Goal: Task Accomplishment & Management: Manage account settings

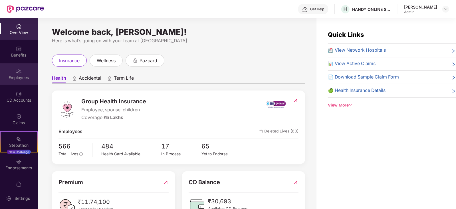
click at [7, 74] on div "Employees" at bounding box center [19, 73] width 38 height 21
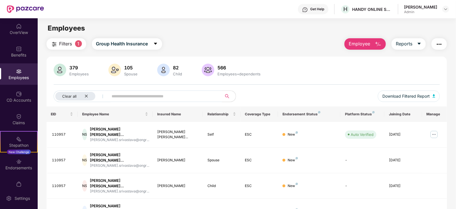
click at [123, 98] on input "text" at bounding box center [163, 96] width 103 height 9
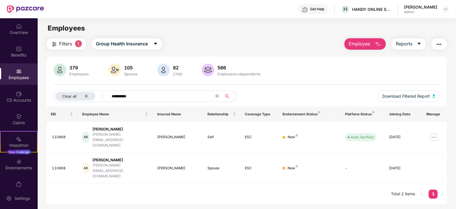
type input "**********"
click at [436, 133] on img at bounding box center [434, 137] width 9 height 9
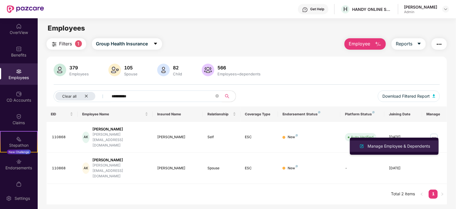
click at [398, 144] on div "Manage Employee & Dependents" at bounding box center [399, 146] width 65 height 6
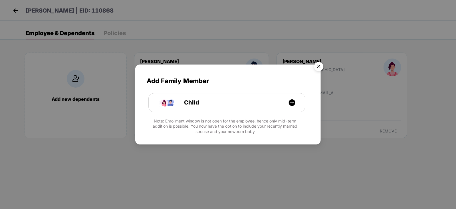
click at [318, 66] on img "Close" at bounding box center [319, 67] width 16 height 16
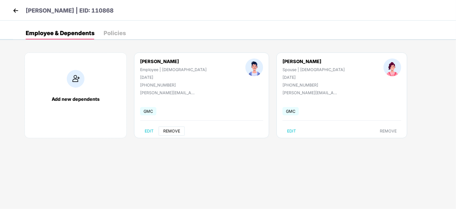
click at [174, 133] on span "REMOVE" at bounding box center [171, 131] width 17 height 5
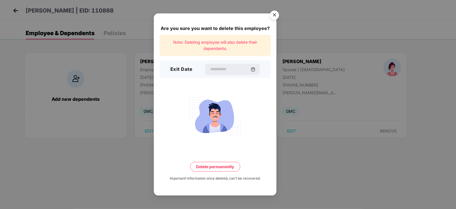
click at [278, 12] on img "Close" at bounding box center [275, 16] width 16 height 16
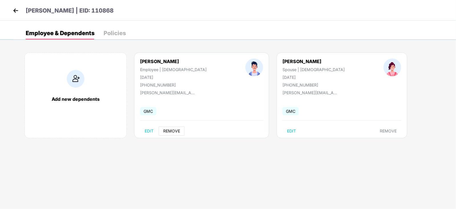
click at [170, 131] on span "REMOVE" at bounding box center [171, 131] width 17 height 5
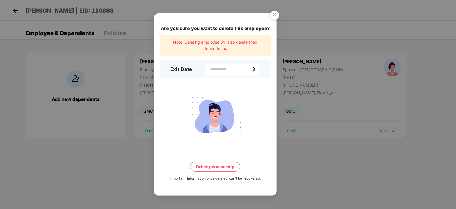
click at [255, 70] on img at bounding box center [253, 69] width 5 height 5
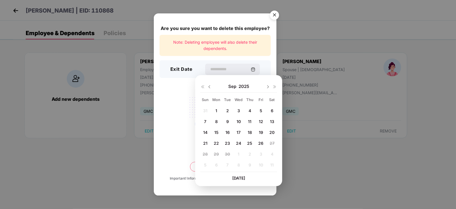
click at [251, 142] on span "25" at bounding box center [249, 143] width 5 height 5
type input "**********"
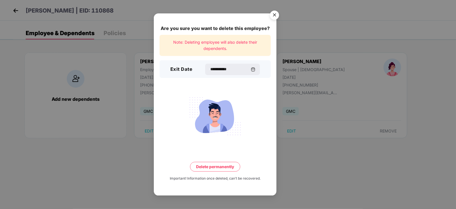
click at [217, 167] on button "Delete permanently" at bounding box center [215, 167] width 50 height 10
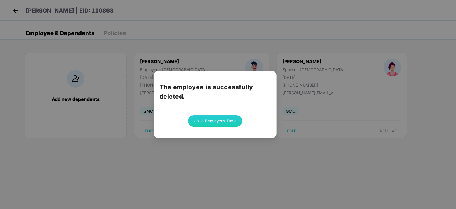
click at [216, 116] on button "Go to Employees Table" at bounding box center [215, 120] width 54 height 11
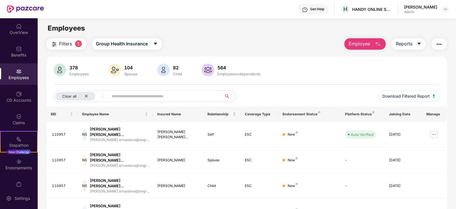
click at [148, 98] on input "text" at bounding box center [163, 96] width 103 height 9
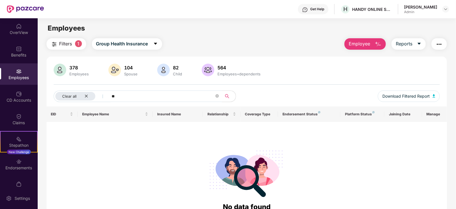
type input "*"
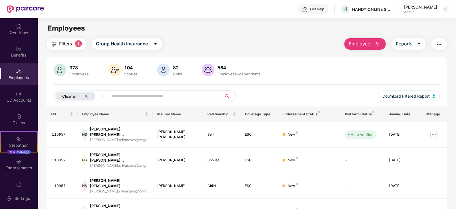
click at [87, 96] on icon "close" at bounding box center [87, 96] width 4 height 4
click at [118, 98] on input "text" at bounding box center [141, 96] width 103 height 9
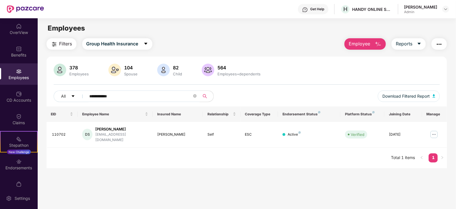
type input "**********"
click at [436, 132] on img at bounding box center [434, 134] width 9 height 9
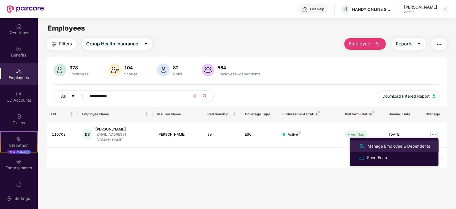
click at [373, 149] on div "Manage Employee & Dependents" at bounding box center [399, 146] width 65 height 6
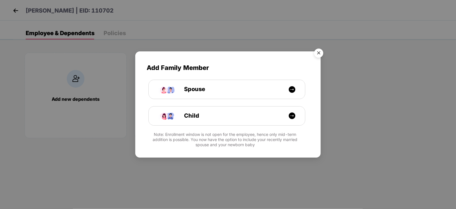
click at [319, 53] on img "Close" at bounding box center [319, 54] width 16 height 16
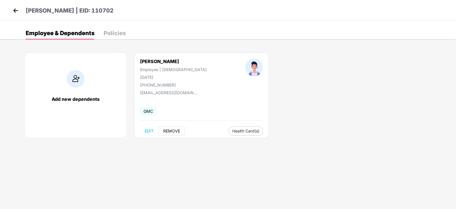
click at [171, 131] on span "REMOVE" at bounding box center [171, 131] width 17 height 5
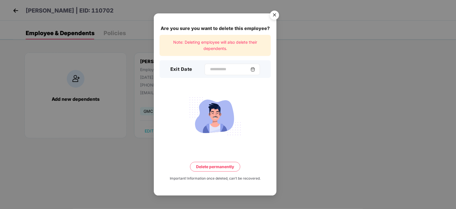
click at [255, 68] on img at bounding box center [253, 69] width 5 height 5
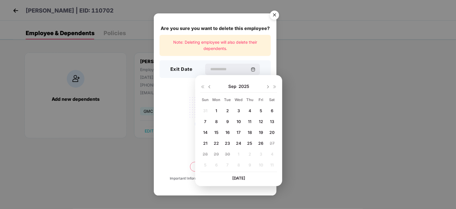
click at [251, 144] on span "25" at bounding box center [249, 143] width 5 height 5
type input "**********"
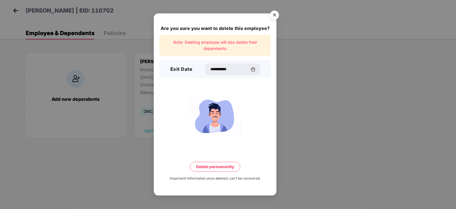
click at [212, 167] on button "Delete permanently" at bounding box center [215, 167] width 50 height 10
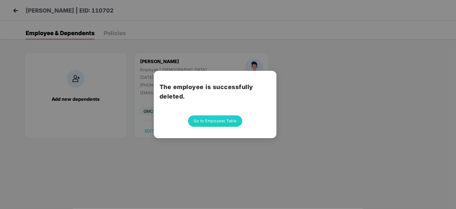
click at [214, 125] on button "Go to Employees Table" at bounding box center [215, 120] width 54 height 11
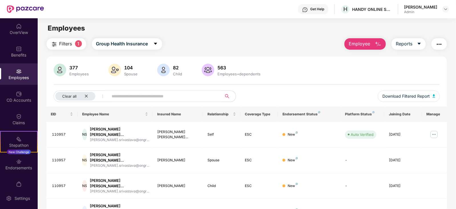
click at [16, 73] on img at bounding box center [19, 72] width 6 height 6
click at [19, 33] on div "OverView" at bounding box center [19, 33] width 38 height 6
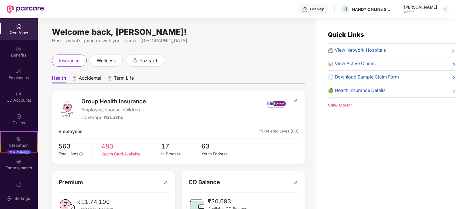
click at [113, 153] on div "Health Card Available" at bounding box center [131, 154] width 60 height 6
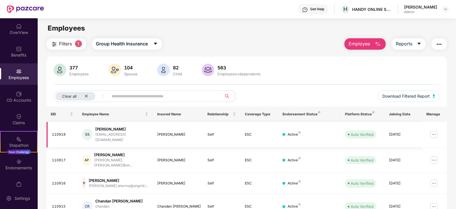
click at [436, 132] on img at bounding box center [434, 134] width 9 height 9
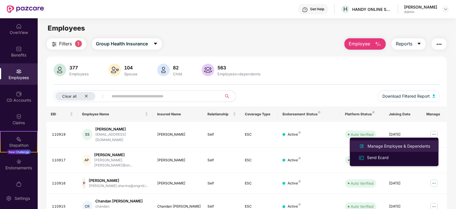
click at [393, 145] on div "Manage Employee & Dependents" at bounding box center [399, 146] width 65 height 6
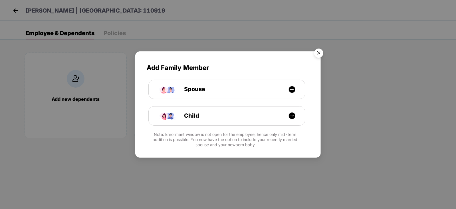
click at [317, 57] on img "Close" at bounding box center [319, 54] width 16 height 16
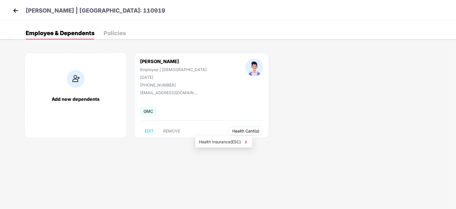
click at [232, 130] on span "Health Card(s)" at bounding box center [245, 131] width 27 height 3
click at [246, 141] on img at bounding box center [246, 142] width 6 height 6
click at [17, 10] on img at bounding box center [15, 10] width 9 height 9
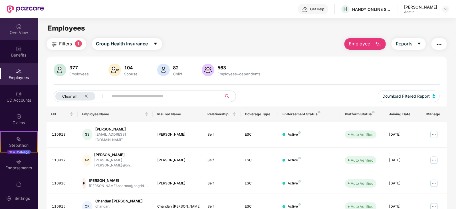
click at [16, 26] on img at bounding box center [19, 26] width 6 height 6
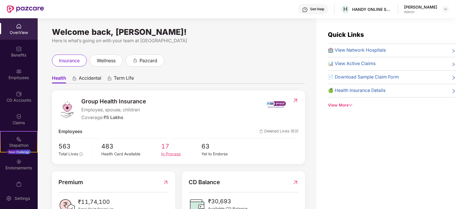
click at [175, 154] on div "In Process" at bounding box center [182, 154] width 40 height 6
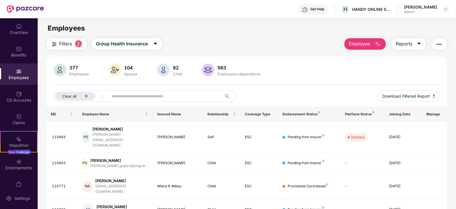
click at [456, 149] on div "Filters 2 Group Health Insurance Employee Reports 377 Employees 104 Spouse 82 C…" at bounding box center [247, 211] width 418 height 347
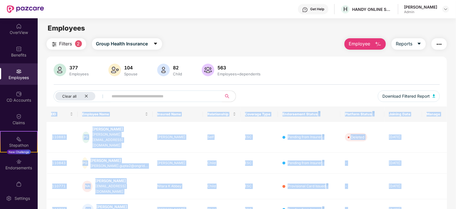
click at [456, 149] on div "Filters 2 Group Health Insurance Employee Reports 377 Employees 104 Spouse 82 C…" at bounding box center [247, 211] width 418 height 347
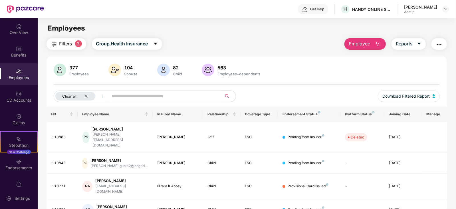
click at [446, 102] on div "377 Employees 104 Spouse 82 Child 563 Employees+dependents Clear all Download F…" at bounding box center [247, 85] width 401 height 43
click at [456, 171] on div "Filters 2 Group Health Insurance Employee Reports 377 Employees 104 Spouse 82 C…" at bounding box center [247, 211] width 418 height 347
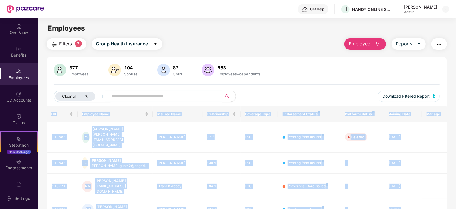
click at [456, 171] on div "Filters 2 Group Health Insurance Employee Reports 377 Employees 104 Spouse 82 C…" at bounding box center [247, 211] width 418 height 347
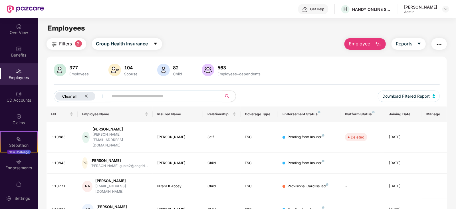
click at [89, 96] on div "Clear all" at bounding box center [75, 96] width 40 height 9
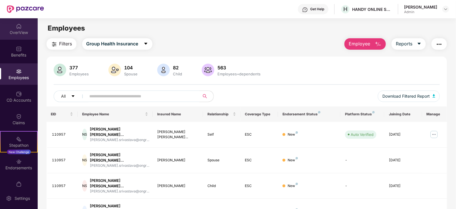
click at [17, 30] on div "OverView" at bounding box center [19, 33] width 38 height 6
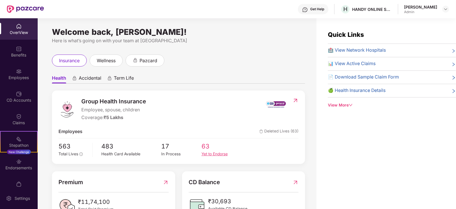
click at [213, 155] on div "Yet to Endorse" at bounding box center [222, 154] width 40 height 6
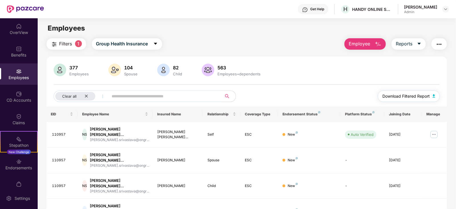
click at [434, 95] on img "button" at bounding box center [434, 95] width 3 height 3
